Goal: Task Accomplishment & Management: Use online tool/utility

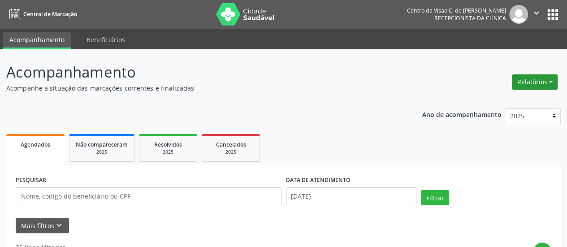
click at [524, 79] on button "Relatórios" at bounding box center [535, 81] width 46 height 15
click at [489, 100] on link "Agendamentos" at bounding box center [509, 101] width 96 height 13
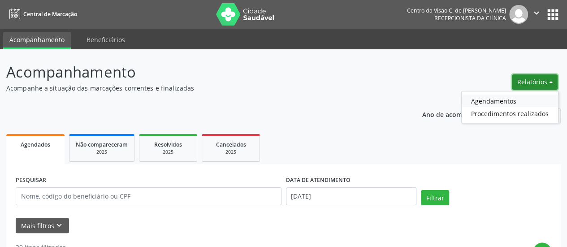
select select "9"
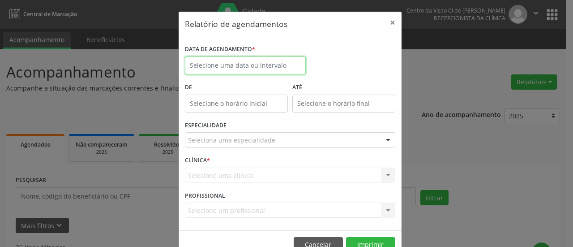
click at [223, 68] on input "text" at bounding box center [245, 65] width 121 height 18
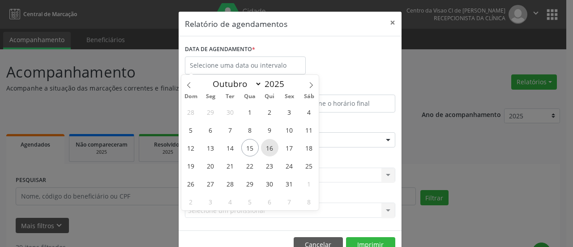
click at [273, 151] on span "16" at bounding box center [269, 147] width 17 height 17
type input "[DATE]"
click at [273, 151] on span "16" at bounding box center [269, 147] width 17 height 17
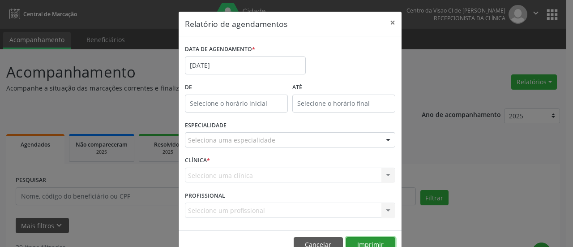
click at [355, 237] on button "Imprimir" at bounding box center [370, 244] width 49 height 15
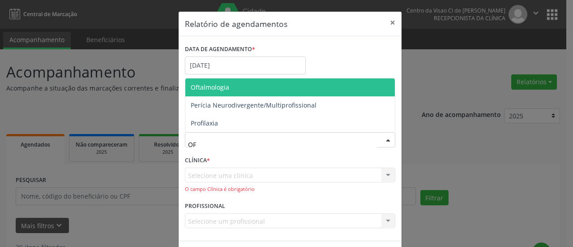
type input "OFT"
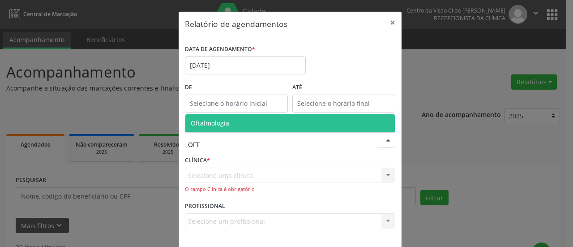
click at [216, 116] on span "Oftalmologia" at bounding box center [290, 123] width 210 height 18
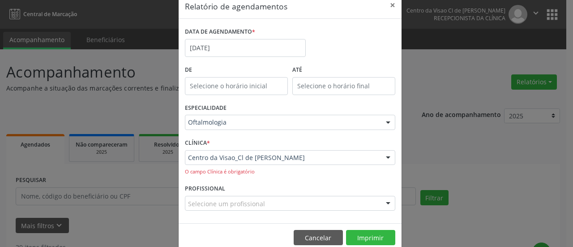
scroll to position [32, 0]
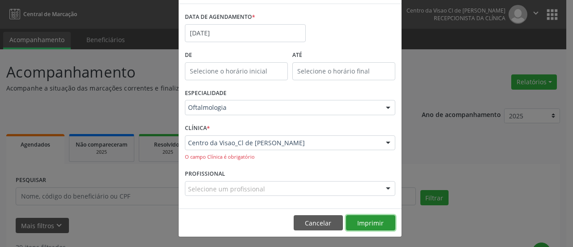
click at [368, 216] on button "Imprimir" at bounding box center [370, 222] width 49 height 15
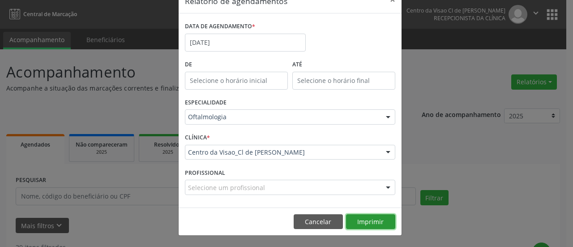
scroll to position [22, 0]
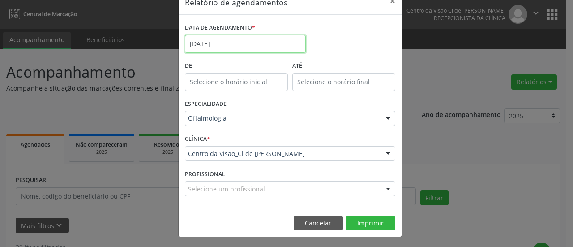
click at [296, 39] on input "[DATE]" at bounding box center [245, 44] width 121 height 18
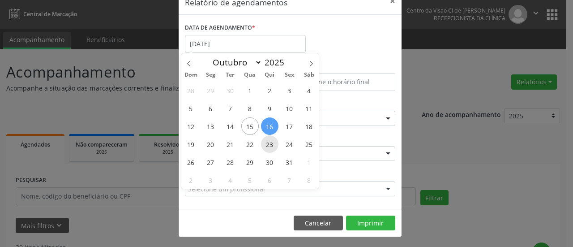
click at [271, 143] on span "23" at bounding box center [269, 143] width 17 height 17
type input "[DATE]"
click at [271, 143] on span "23" at bounding box center [269, 143] width 17 height 17
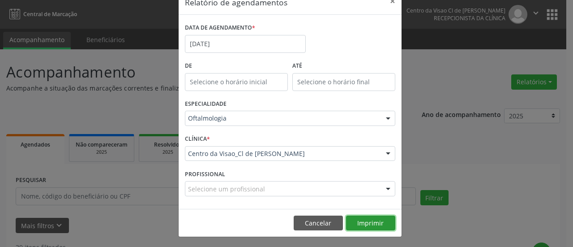
click at [356, 223] on button "Imprimir" at bounding box center [370, 222] width 49 height 15
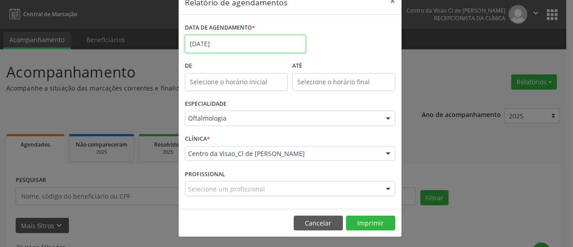
click at [256, 47] on input "[DATE]" at bounding box center [245, 44] width 121 height 18
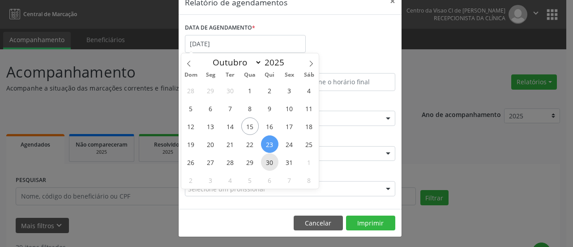
click at [270, 159] on span "30" at bounding box center [269, 161] width 17 height 17
type input "[DATE]"
click at [270, 159] on span "30" at bounding box center [269, 161] width 17 height 17
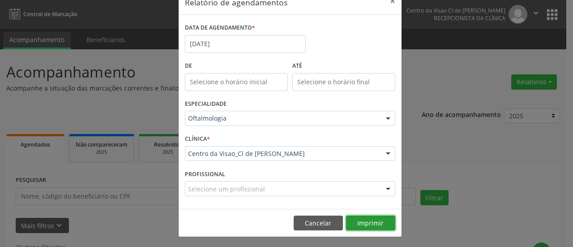
click at [365, 224] on button "Imprimir" at bounding box center [370, 222] width 49 height 15
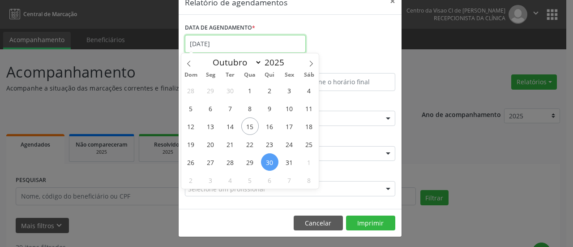
click at [256, 43] on input "[DATE]" at bounding box center [245, 44] width 121 height 18
click at [293, 163] on span "31" at bounding box center [289, 161] width 17 height 17
type input "[DATE]"
click at [293, 163] on span "31" at bounding box center [289, 161] width 17 height 17
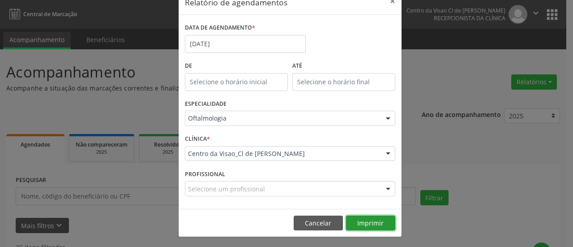
click at [358, 222] on button "Imprimir" at bounding box center [370, 222] width 49 height 15
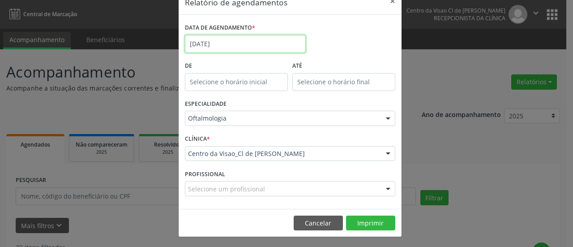
click at [231, 43] on input "[DATE]" at bounding box center [245, 44] width 121 height 18
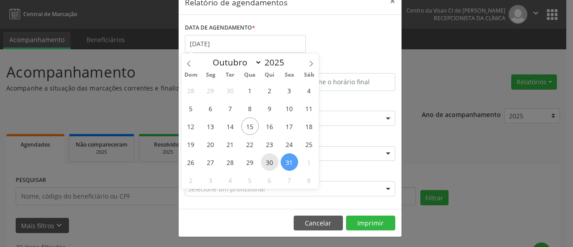
click at [272, 162] on span "30" at bounding box center [269, 161] width 17 height 17
type input "[DATE]"
click at [272, 162] on span "30" at bounding box center [269, 161] width 17 height 17
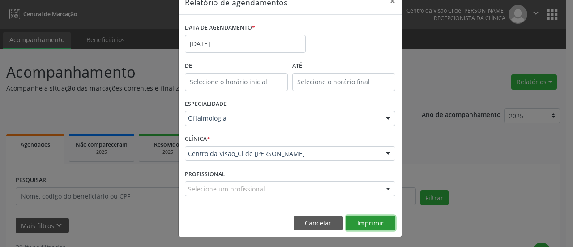
click at [362, 222] on button "Imprimir" at bounding box center [370, 222] width 49 height 15
